Goal: Task Accomplishment & Management: Complete application form

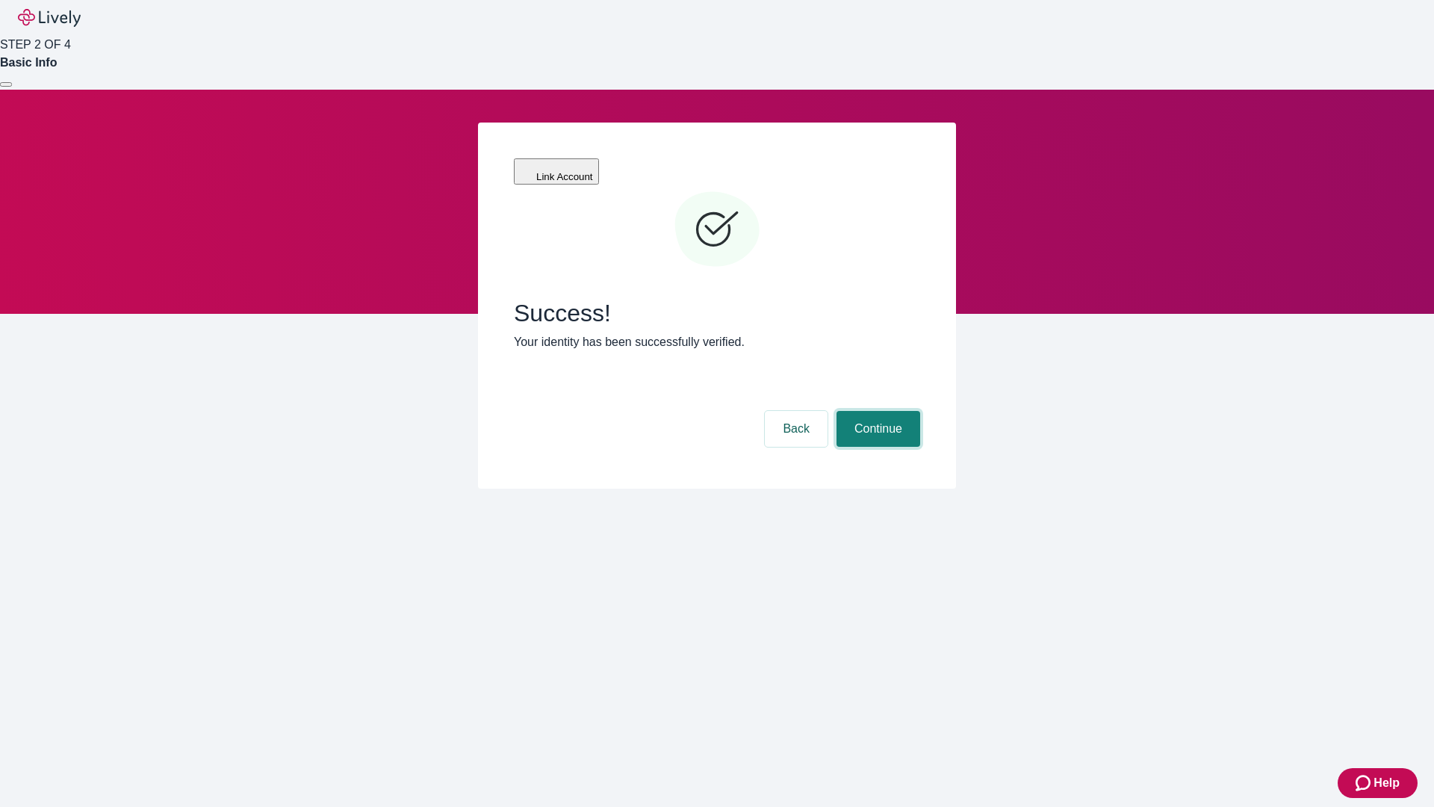
click at [876, 411] on button "Continue" at bounding box center [879, 429] width 84 height 36
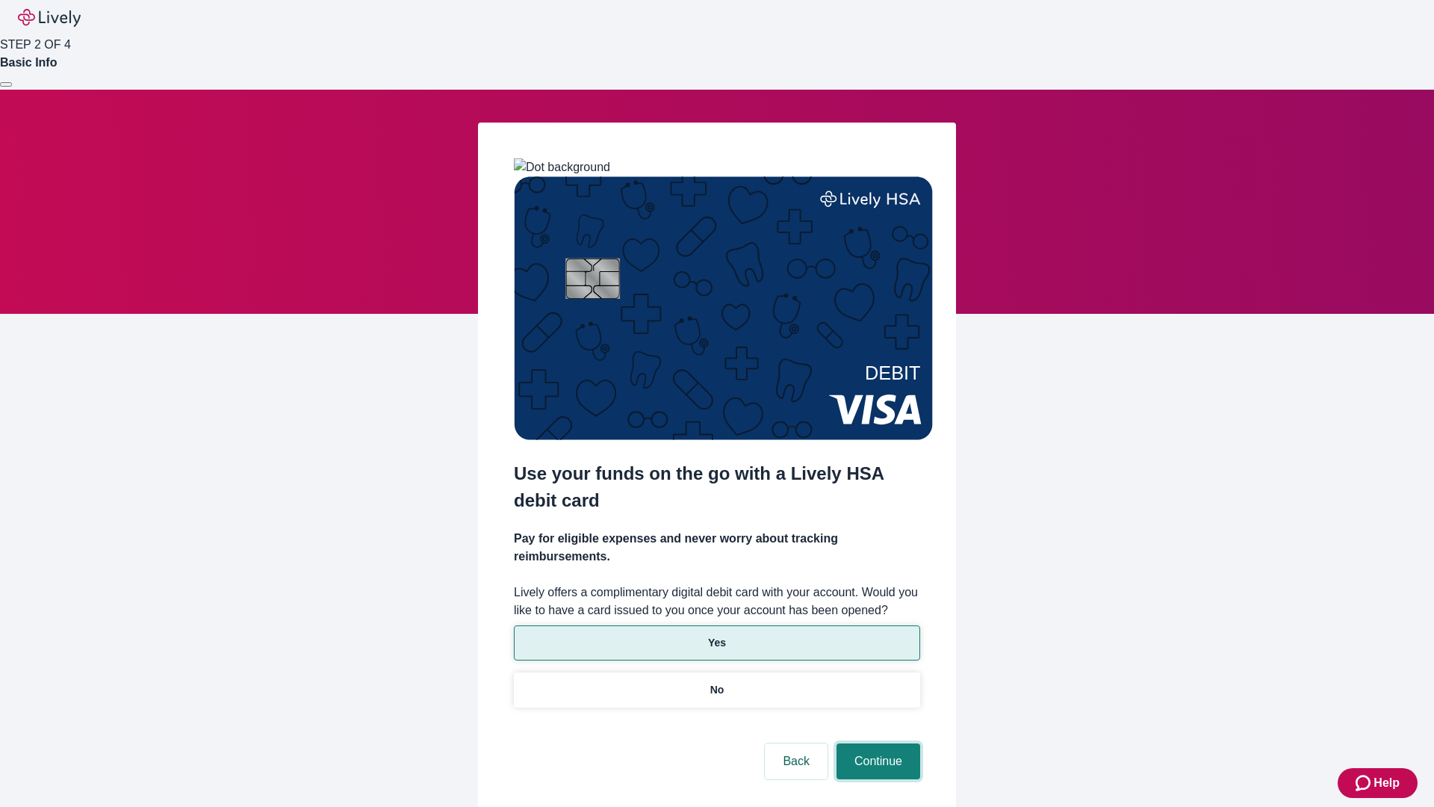
click at [876, 743] on button "Continue" at bounding box center [879, 761] width 84 height 36
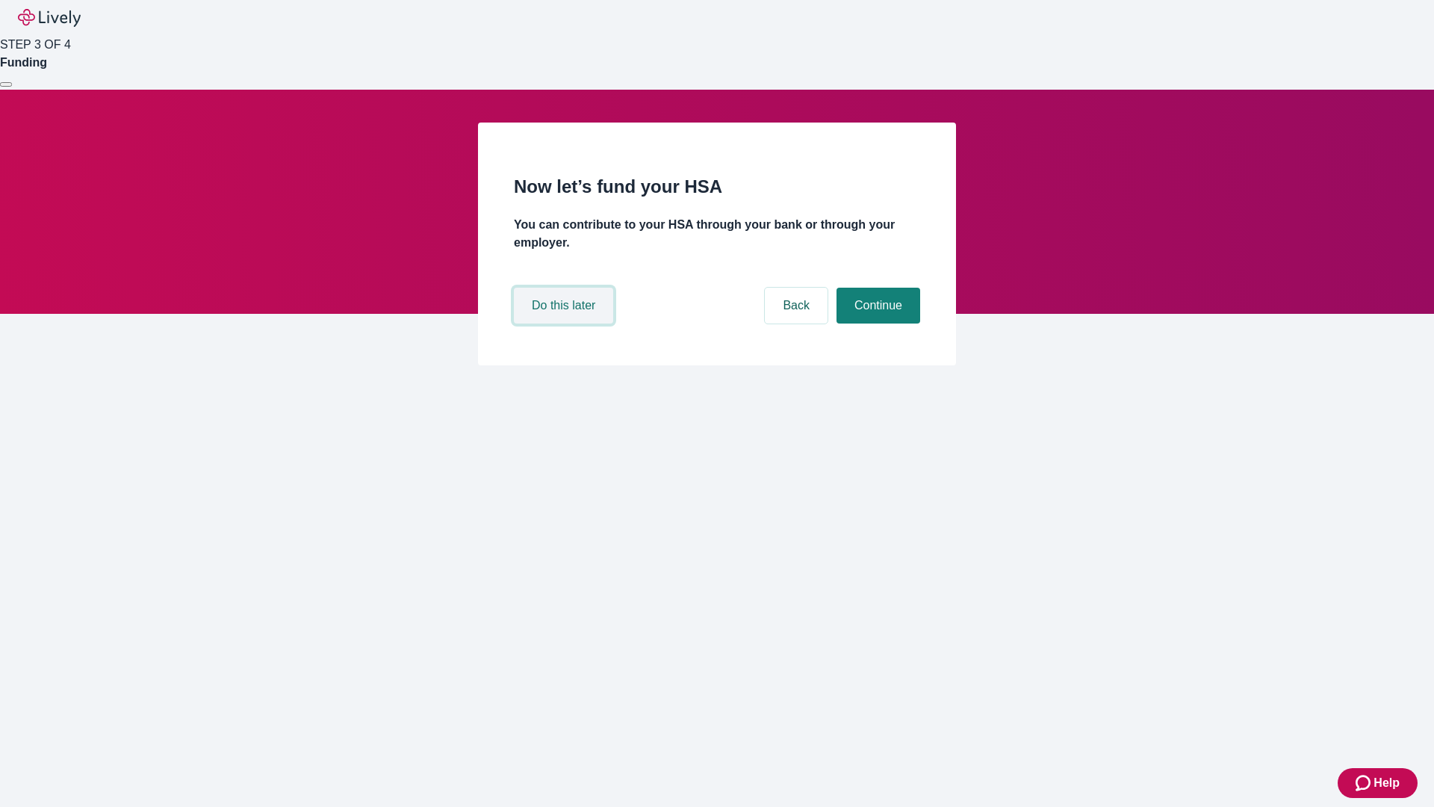
click at [566, 323] on button "Do this later" at bounding box center [563, 306] width 99 height 36
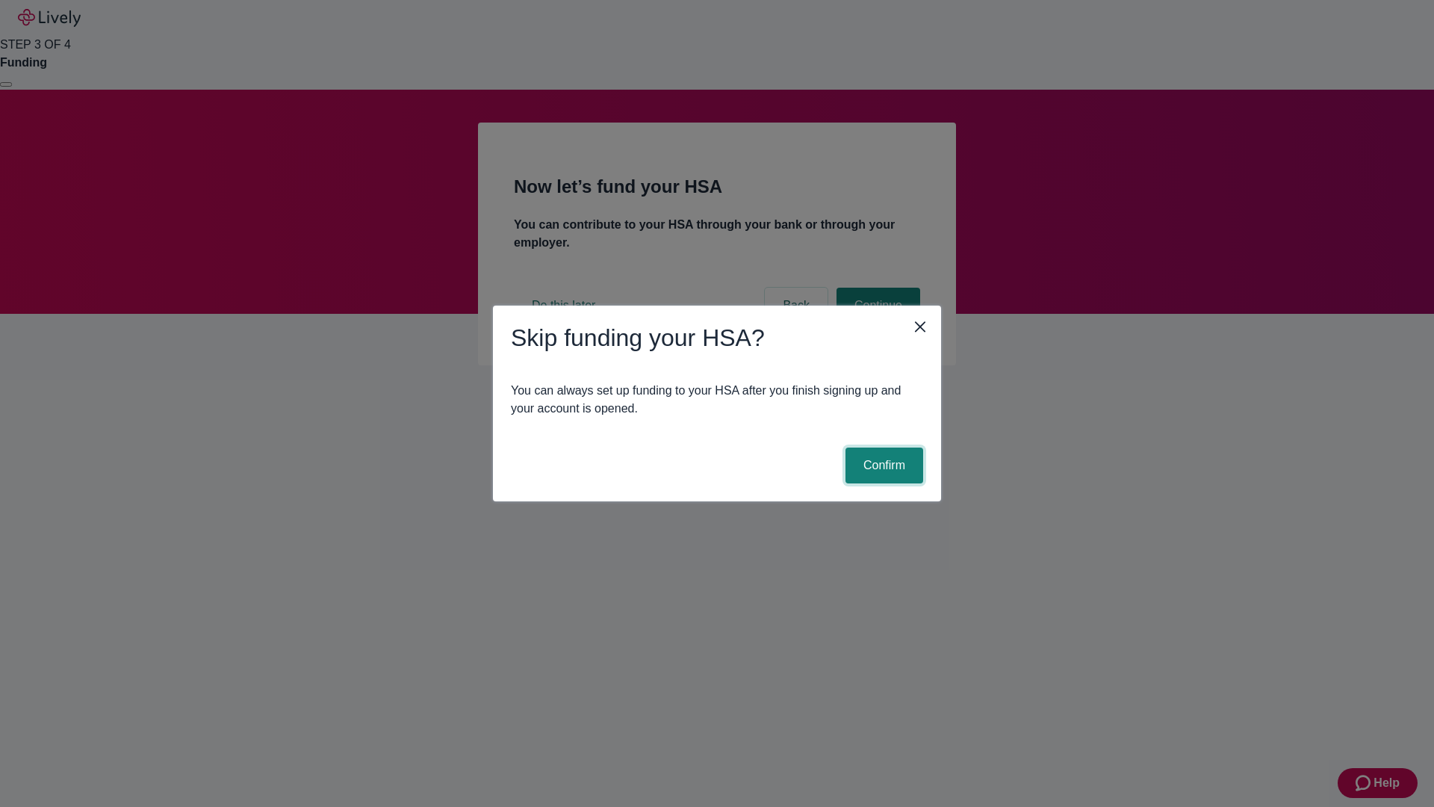
click at [882, 465] on button "Confirm" at bounding box center [885, 466] width 78 height 36
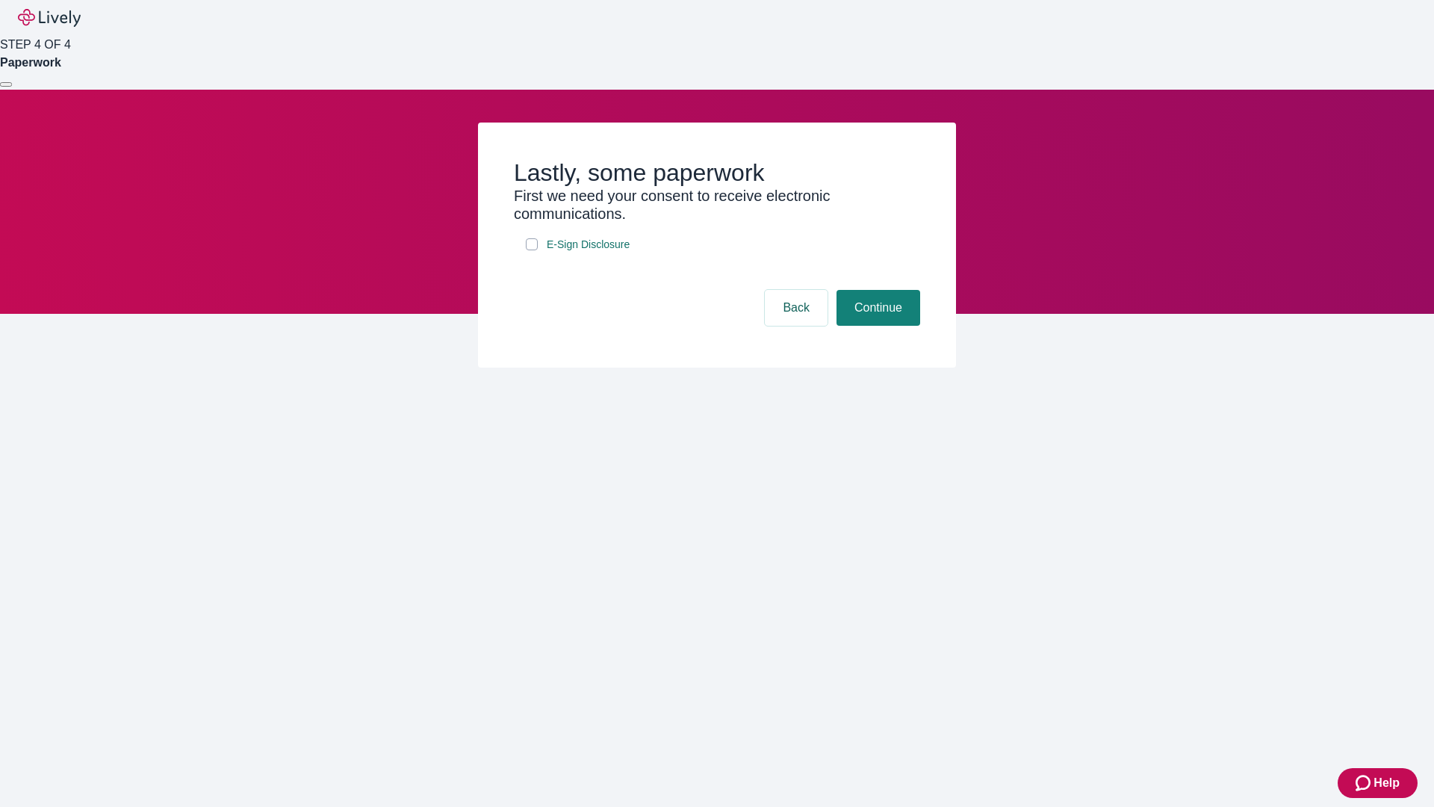
click at [532, 250] on input "E-Sign Disclosure" at bounding box center [532, 244] width 12 height 12
checkbox input "true"
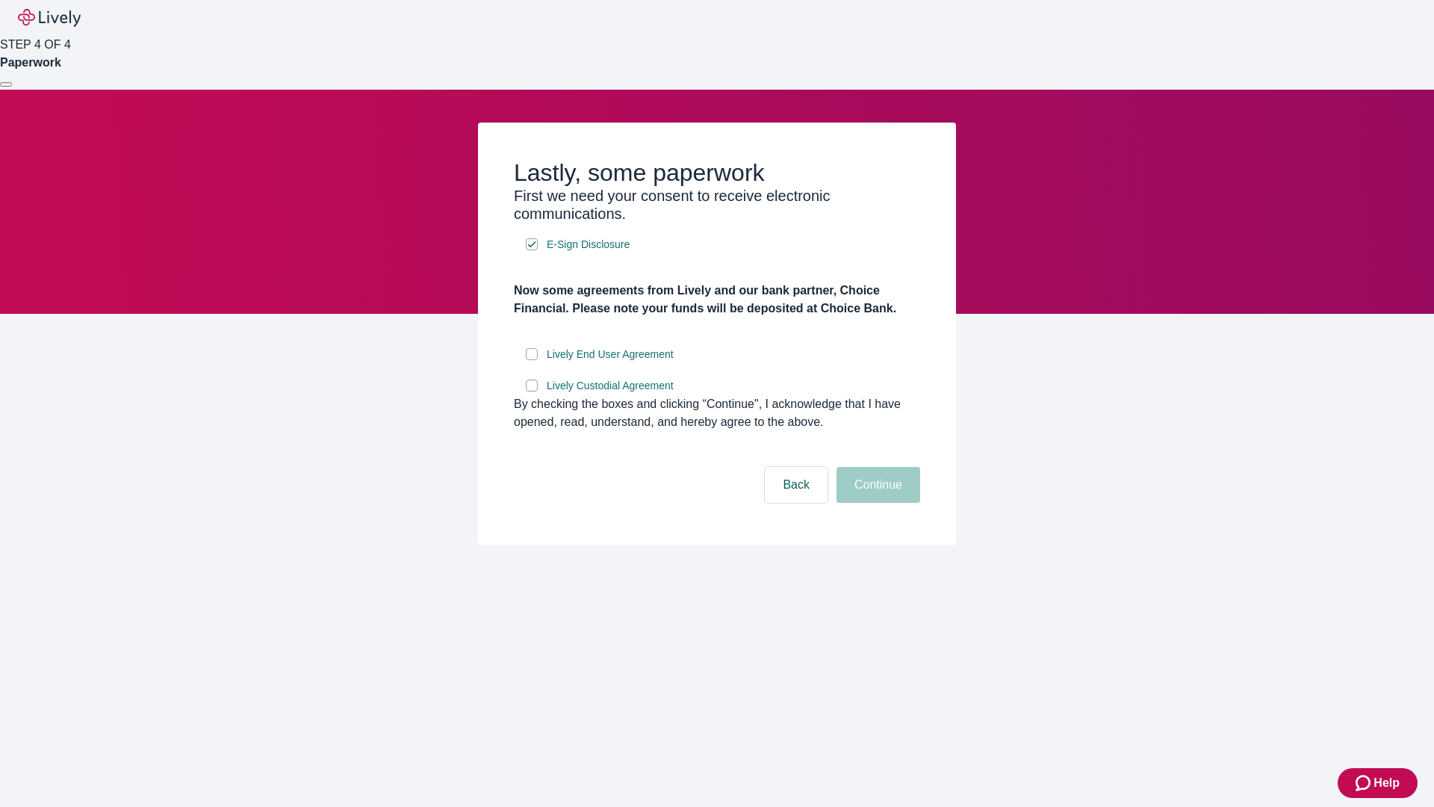
click at [532, 360] on input "Lively End User Agreement" at bounding box center [532, 354] width 12 height 12
checkbox input "true"
click at [532, 391] on input "Lively Custodial Agreement" at bounding box center [532, 386] width 12 height 12
checkbox input "true"
click at [876, 503] on button "Continue" at bounding box center [879, 485] width 84 height 36
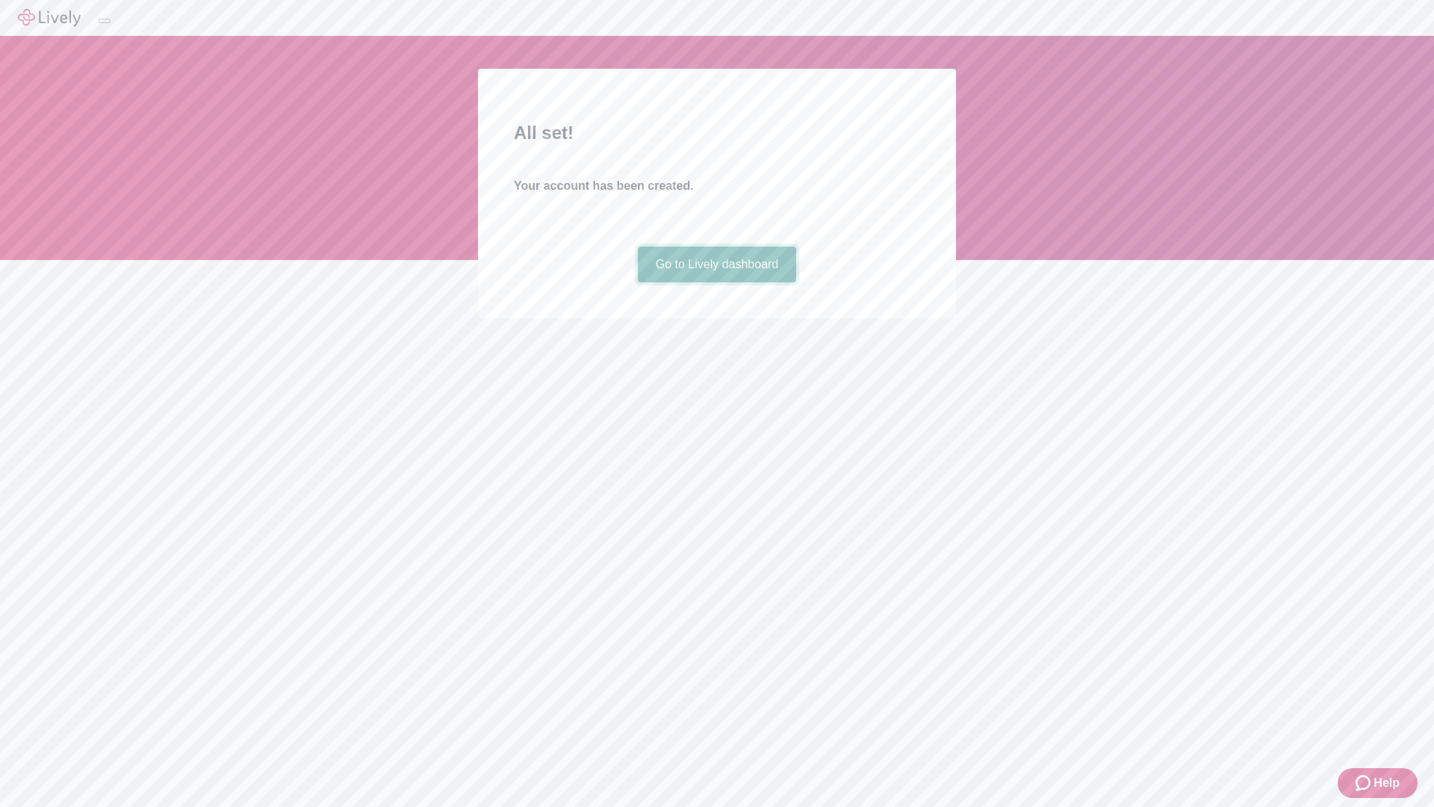
click at [716, 282] on link "Go to Lively dashboard" at bounding box center [717, 265] width 159 height 36
